Goal: Information Seeking & Learning: Learn about a topic

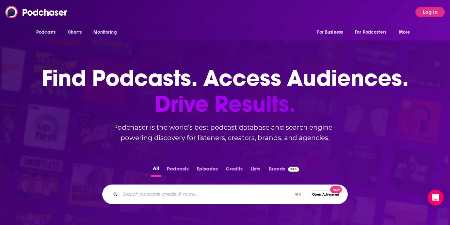
click at [163, 193] on input "Search podcasts, credits, & more..." at bounding box center [206, 194] width 172 height 10
paste input "From Vision to Creation"
type input "From Vision to Creation"
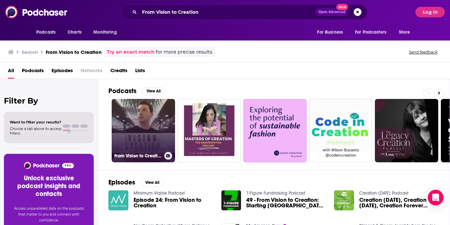
click at [131, 132] on link "From Vision to Creation" at bounding box center [143, 130] width 63 height 63
